Goal: Check status: Check status

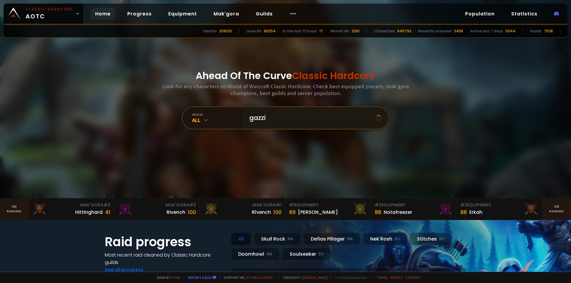
type input "gazzil"
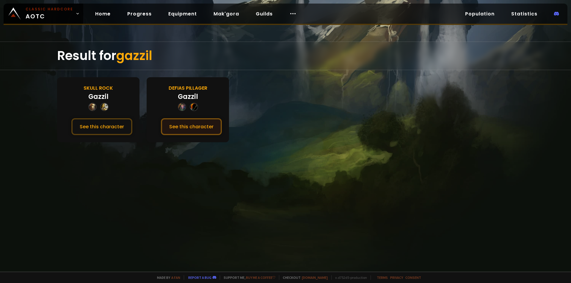
click at [204, 123] on button "See this character" at bounding box center [191, 126] width 61 height 17
